Goal: Information Seeking & Learning: Learn about a topic

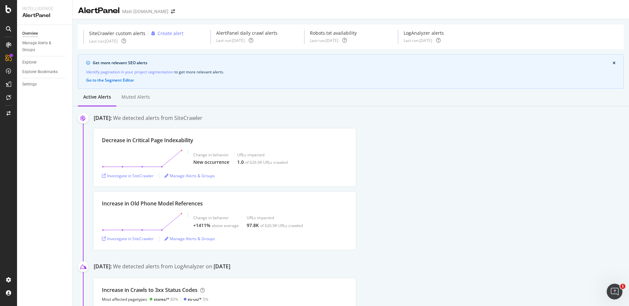
click at [481, 117] on div "[DATE]: We detected alerts from SiteCrawler" at bounding box center [361, 118] width 535 height 9
click at [507, 155] on div "Decrease in Critical Page Indexability Change in behavior New occurrence URLs i…" at bounding box center [361, 157] width 535 height 58
click at [473, 171] on div "Decrease in Critical Page Indexability Change in behavior New occurrence URLs i…" at bounding box center [361, 157] width 535 height 58
click at [495, 135] on div "Decrease in Critical Page Indexability Change in behavior New occurrence URLs i…" at bounding box center [361, 157] width 535 height 58
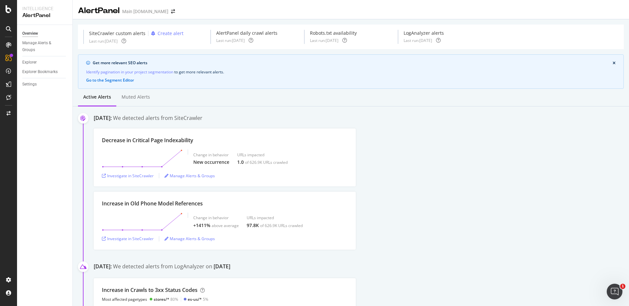
click at [480, 102] on div "Active alerts Muted alerts" at bounding box center [351, 98] width 556 height 18
click at [36, 75] on div "SiteCrawler" at bounding box center [35, 73] width 23 height 7
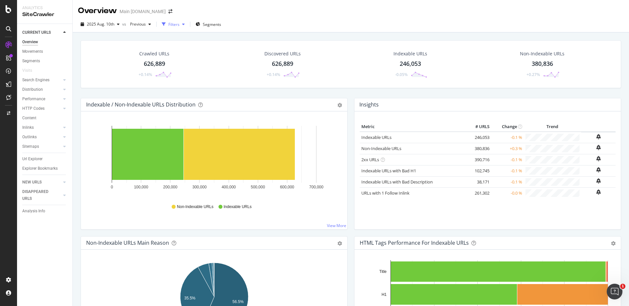
click at [178, 27] on div "Filters" at bounding box center [173, 25] width 11 height 6
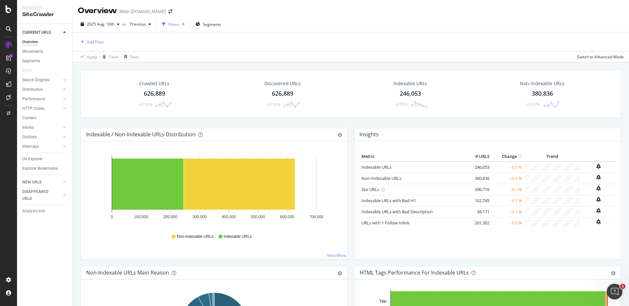
click at [157, 91] on div "626,889" at bounding box center [154, 93] width 21 height 9
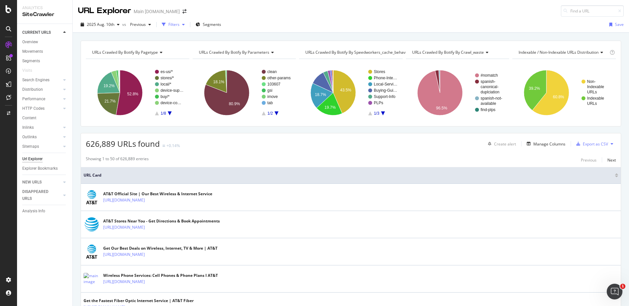
click at [182, 26] on icon "button" at bounding box center [183, 25] width 3 height 4
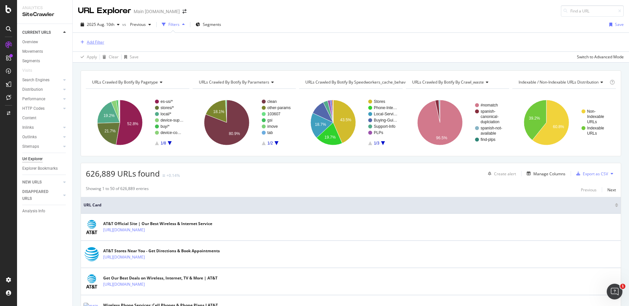
click at [96, 41] on div "Add Filter" at bounding box center [95, 42] width 17 height 6
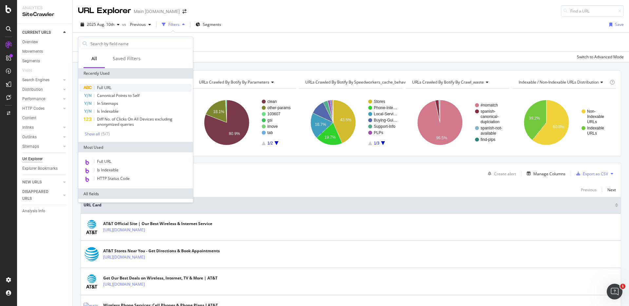
click at [120, 87] on div "Full URL" at bounding box center [136, 88] width 112 height 8
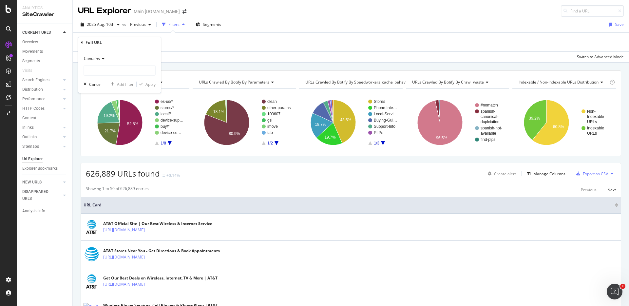
click at [104, 58] on icon at bounding box center [102, 59] width 5 height 4
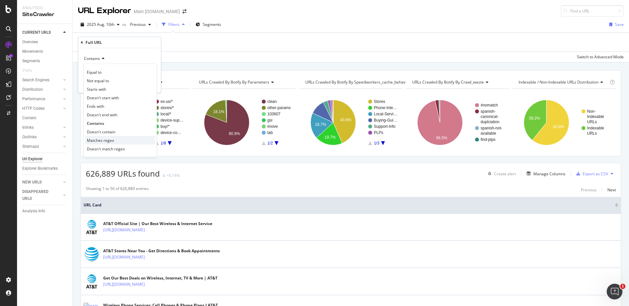
click at [112, 139] on span "Matches regex" at bounding box center [100, 141] width 27 height 6
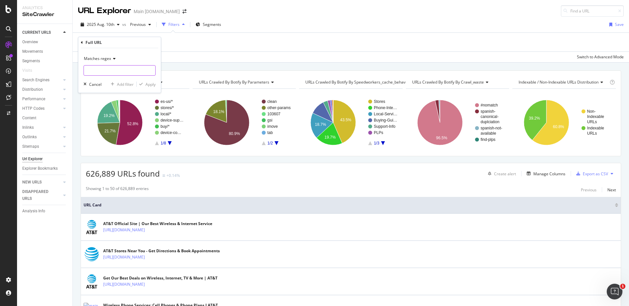
click at [108, 71] on input "text" at bounding box center [119, 70] width 71 height 10
paste input "(https://[DOMAIN_NAME]/5g/consumer/)|(https://[DOMAIN_NAME]/brand/apple/iphone-…"
type input "(https://[DOMAIN_NAME]/5g/consumer/)|(https://[DOMAIN_NAME]/brand/apple/iphone-…"
click at [192, 65] on div "URLs Crawled By Botify By pagetype Chart (by Value) Table Expand Export as CSV …" at bounding box center [351, 71] width 556 height 16
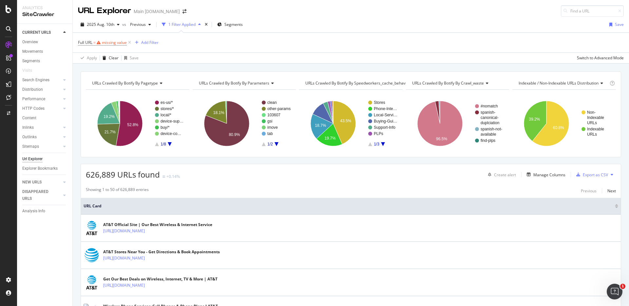
drag, startPoint x: 131, startPoint y: 42, endPoint x: 126, endPoint y: 46, distance: 6.5
click at [131, 42] on icon at bounding box center [130, 42] width 6 height 7
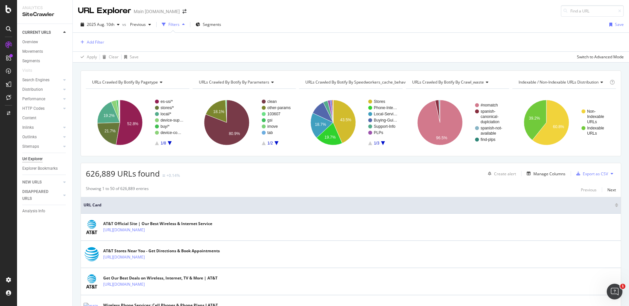
click at [517, 63] on div "URLs Crawled By Botify By pagetype Chart (by Value) Table Expand Export as CSV …" at bounding box center [351, 71] width 556 height 16
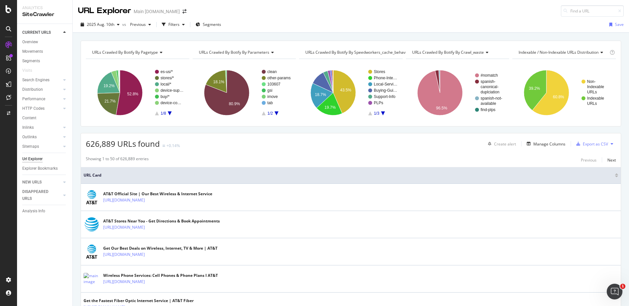
drag, startPoint x: 366, startPoint y: 33, endPoint x: 221, endPoint y: 30, distance: 144.8
click at [360, 33] on div "URLs Crawled By Botify By pagetype Chart (by Value) Table Expand Export as CSV …" at bounding box center [351, 41] width 556 height 16
click at [208, 24] on span "Segments" at bounding box center [212, 25] width 18 height 6
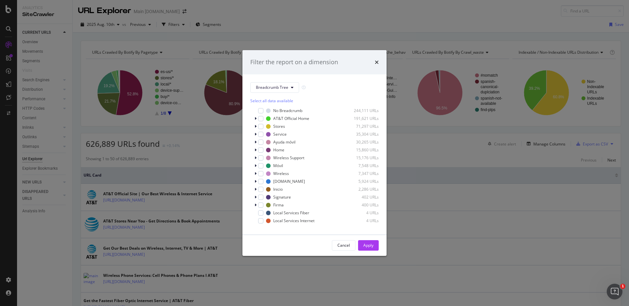
scroll to position [6, 0]
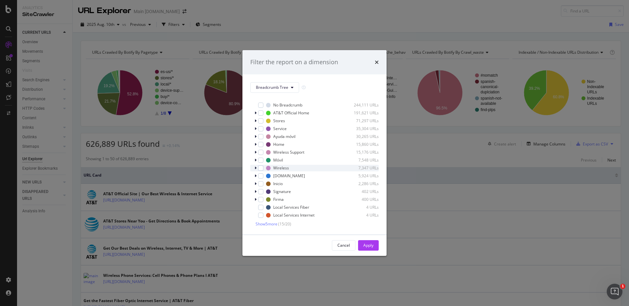
click at [256, 168] on div "modal" at bounding box center [256, 168] width 4 height 7
click at [256, 168] on icon "modal" at bounding box center [255, 168] width 3 height 4
click at [261, 167] on div "modal" at bounding box center [260, 167] width 5 height 5
click at [370, 246] on div "Apply" at bounding box center [368, 245] width 10 height 6
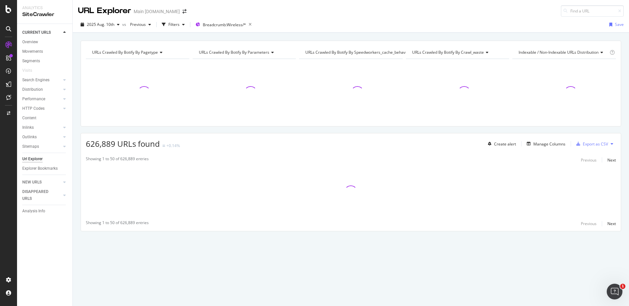
click at [372, 128] on div "URLs Crawled By Botify By pagetype Chart (by Value) Table Expand Export as CSV …" at bounding box center [351, 148] width 556 height 214
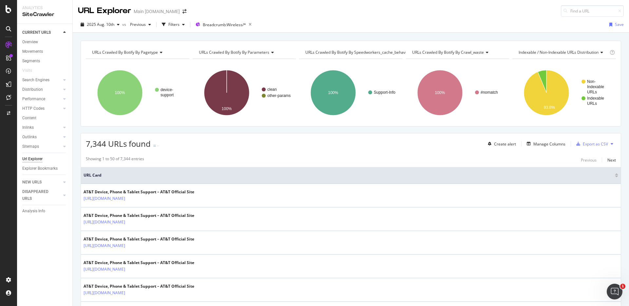
click at [295, 36] on div "URLs Crawled By Botify By pagetype Chart (by Value) Table Expand Export as CSV …" at bounding box center [351, 41] width 556 height 16
click at [405, 36] on div "URLs Crawled By Botify By pagetype Chart (by Value) Table Expand Export as CSV …" at bounding box center [351, 41] width 556 height 16
click at [617, 174] on div at bounding box center [616, 174] width 3 height 2
click at [430, 17] on div "[DATE] vs Previous Filters Breadcrumb: Wireless/* Save" at bounding box center [351, 25] width 556 height 16
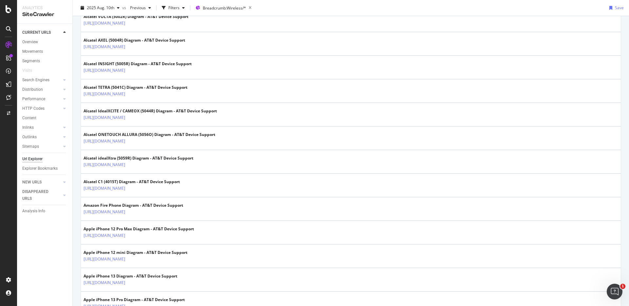
scroll to position [1095, 0]
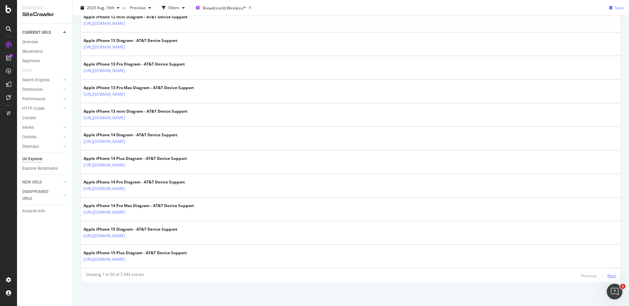
click at [615, 276] on div "Showing 1 to 50 of 7,344 entries Previous Next" at bounding box center [351, 276] width 540 height 8
click at [615, 276] on div "Next" at bounding box center [611, 276] width 9 height 6
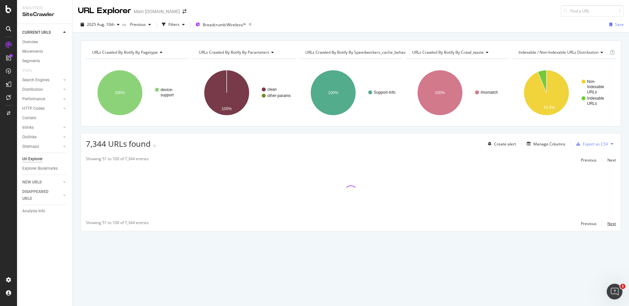
scroll to position [0, 0]
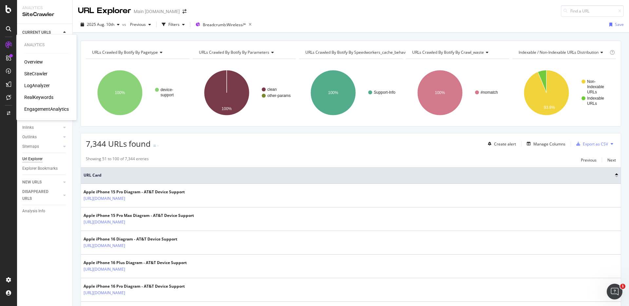
click at [46, 85] on div "LogAnalyzer" at bounding box center [37, 85] width 26 height 7
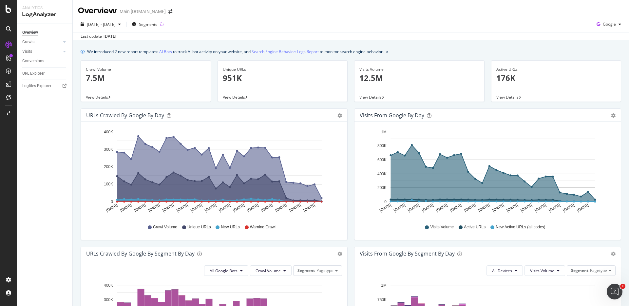
click at [533, 46] on div "We introduced 2 new report templates: AI Bots to track AI bot activity on your …" at bounding box center [351, 293] width 556 height 506
click at [534, 48] on div "We introduced 2 new report templates: AI Bots to track AI bot activity on your …" at bounding box center [351, 51] width 540 height 7
click at [444, 37] on div "Last update [DATE]" at bounding box center [351, 36] width 556 height 8
click at [7, 10] on icon at bounding box center [9, 9] width 6 height 8
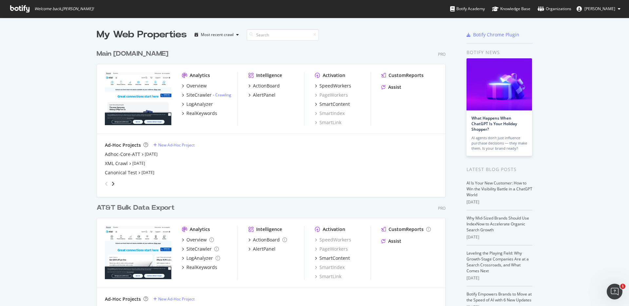
scroll to position [39, 0]
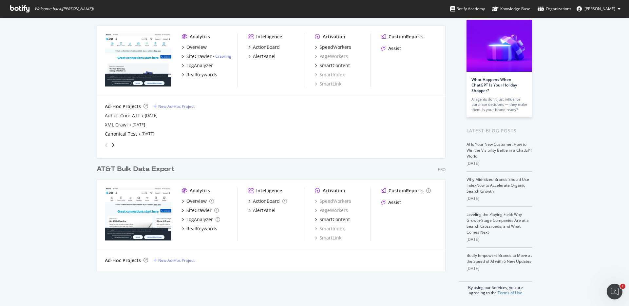
click at [343, 170] on div "AT&T Bulk Data Export Pro" at bounding box center [271, 168] width 349 height 9
click at [337, 168] on div "AT&T Bulk Data Export Pro" at bounding box center [271, 168] width 349 height 9
click at [349, 167] on div "AT&T Bulk Data Export Pro" at bounding box center [271, 168] width 349 height 9
click at [379, 167] on div "AT&T Bulk Data Export Pro" at bounding box center [271, 168] width 349 height 9
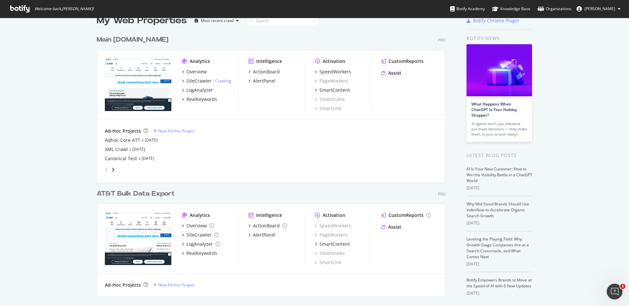
scroll to position [16, 0]
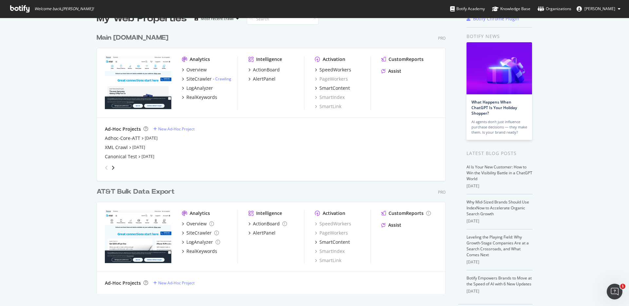
click at [453, 152] on div "My Web Properties Most recent crawl Main [DOMAIN_NAME] Pro Analytics Overview S…" at bounding box center [278, 165] width 362 height 306
click at [24, 87] on div "My Web Properties Most recent crawl Main [DOMAIN_NAME] Pro Analytics Overview S…" at bounding box center [314, 165] width 629 height 327
click at [36, 78] on div "My Web Properties Most recent crawl Main [DOMAIN_NAME] Pro Analytics Overview S…" at bounding box center [314, 165] width 629 height 327
click at [588, 167] on div "My Web Properties Most recent crawl Main [DOMAIN_NAME] Pro Analytics Overview S…" at bounding box center [314, 165] width 629 height 327
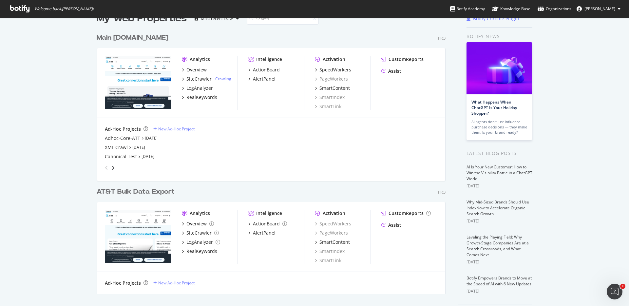
scroll to position [0, 0]
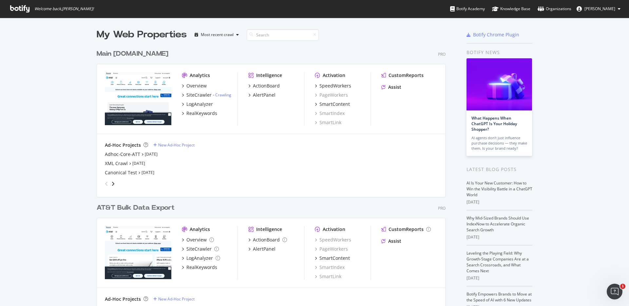
click at [598, 168] on div "My Web Properties Most recent crawl Main [DOMAIN_NAME] Pro Analytics Overview S…" at bounding box center [314, 181] width 629 height 327
